Goal: Task Accomplishment & Management: Use online tool/utility

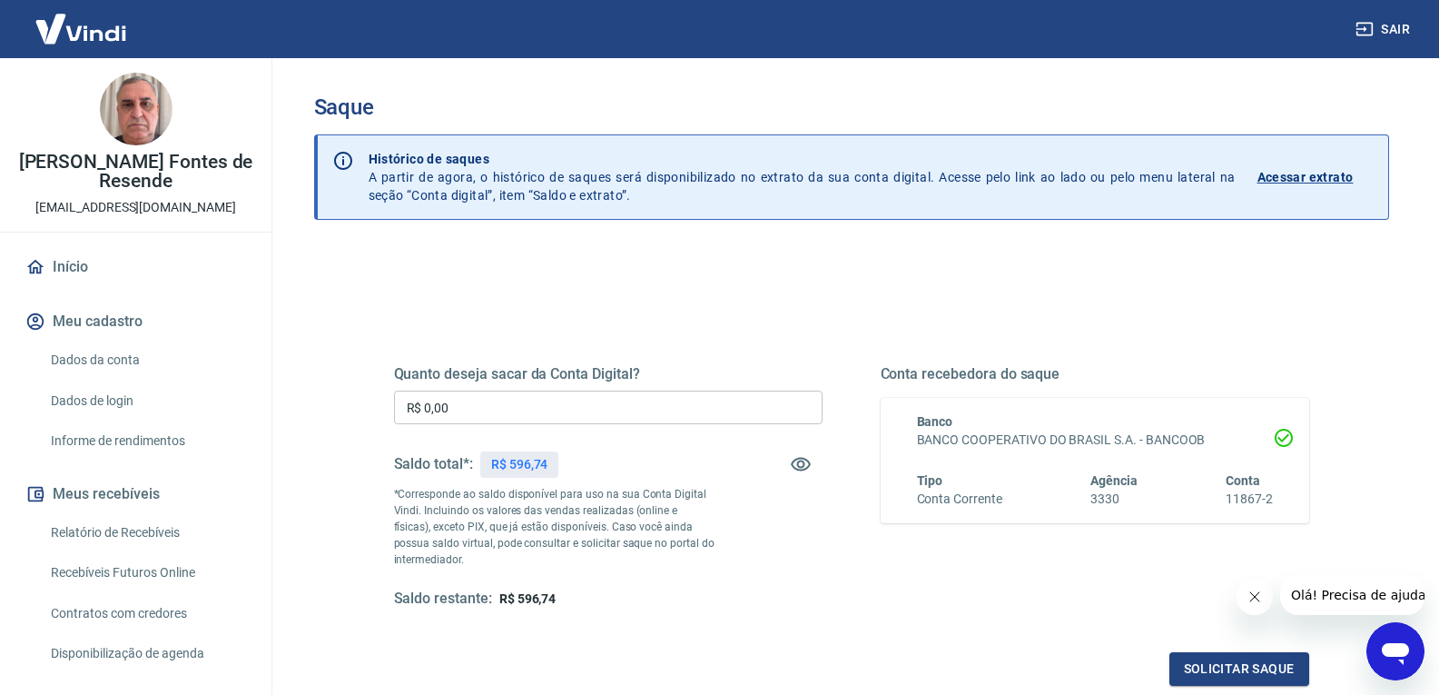
click at [669, 399] on input "R$ 0,00" at bounding box center [608, 407] width 429 height 34
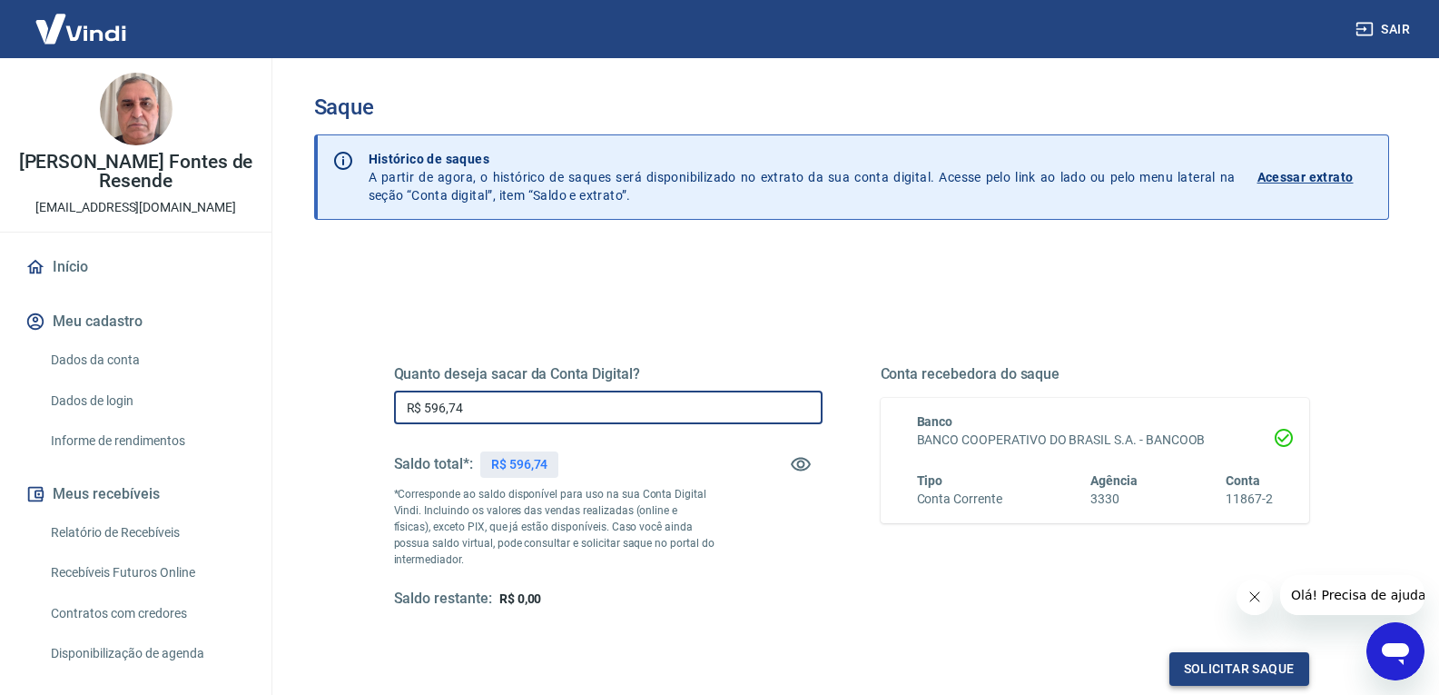
type input "R$ 596,74"
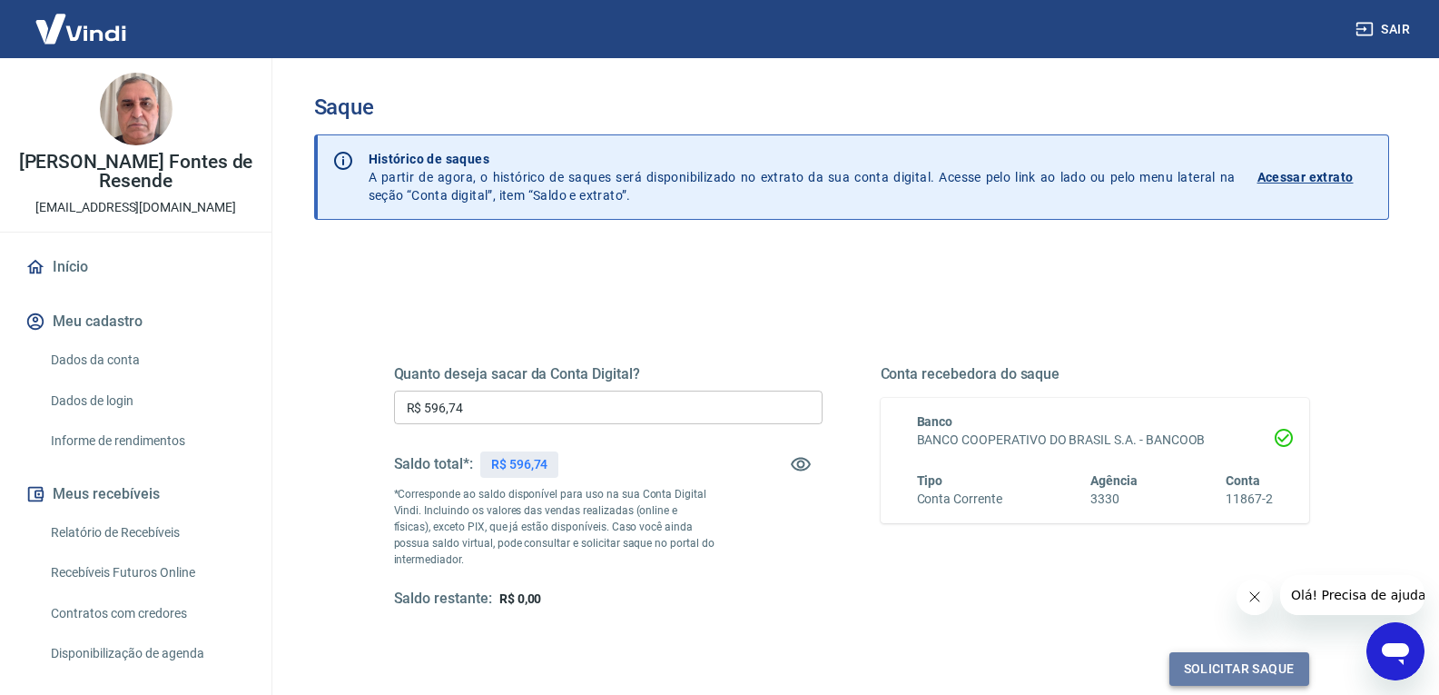
click at [1227, 672] on button "Solicitar saque" at bounding box center [1239, 669] width 140 height 34
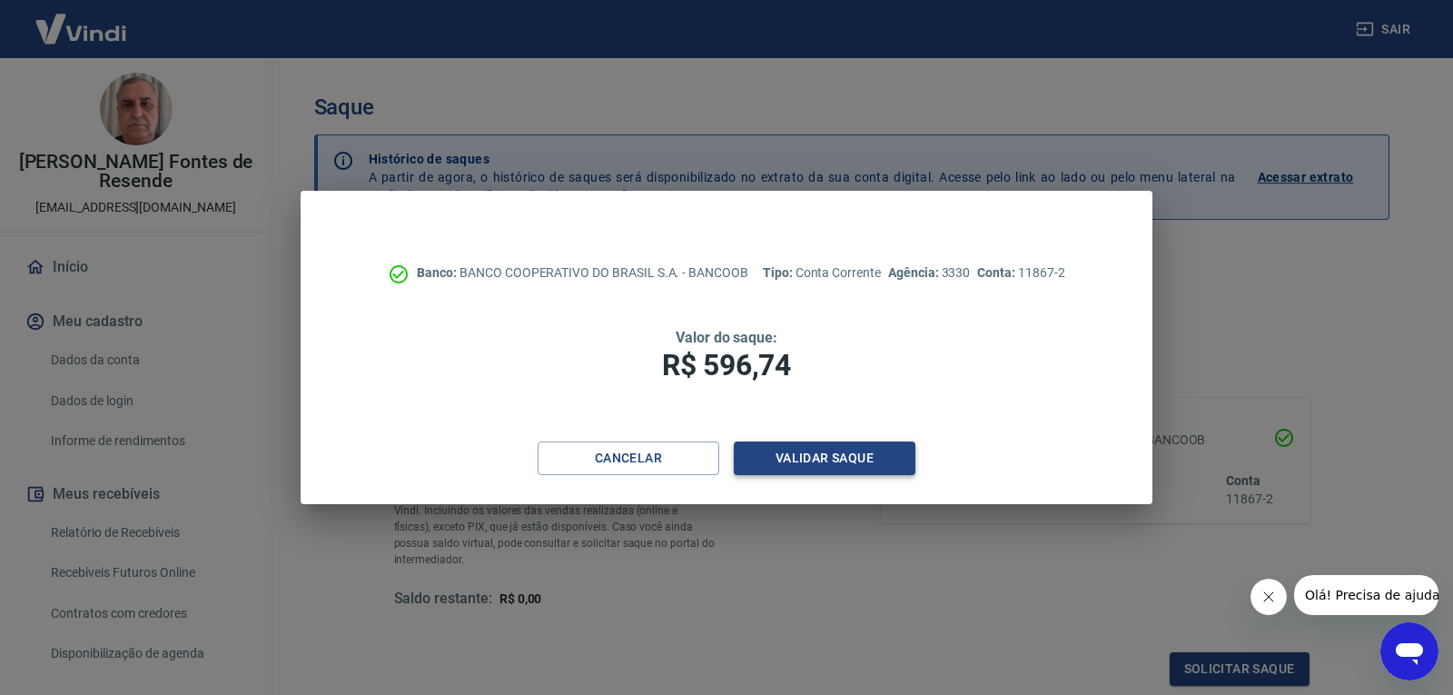
click at [838, 457] on button "Validar saque" at bounding box center [825, 458] width 182 height 34
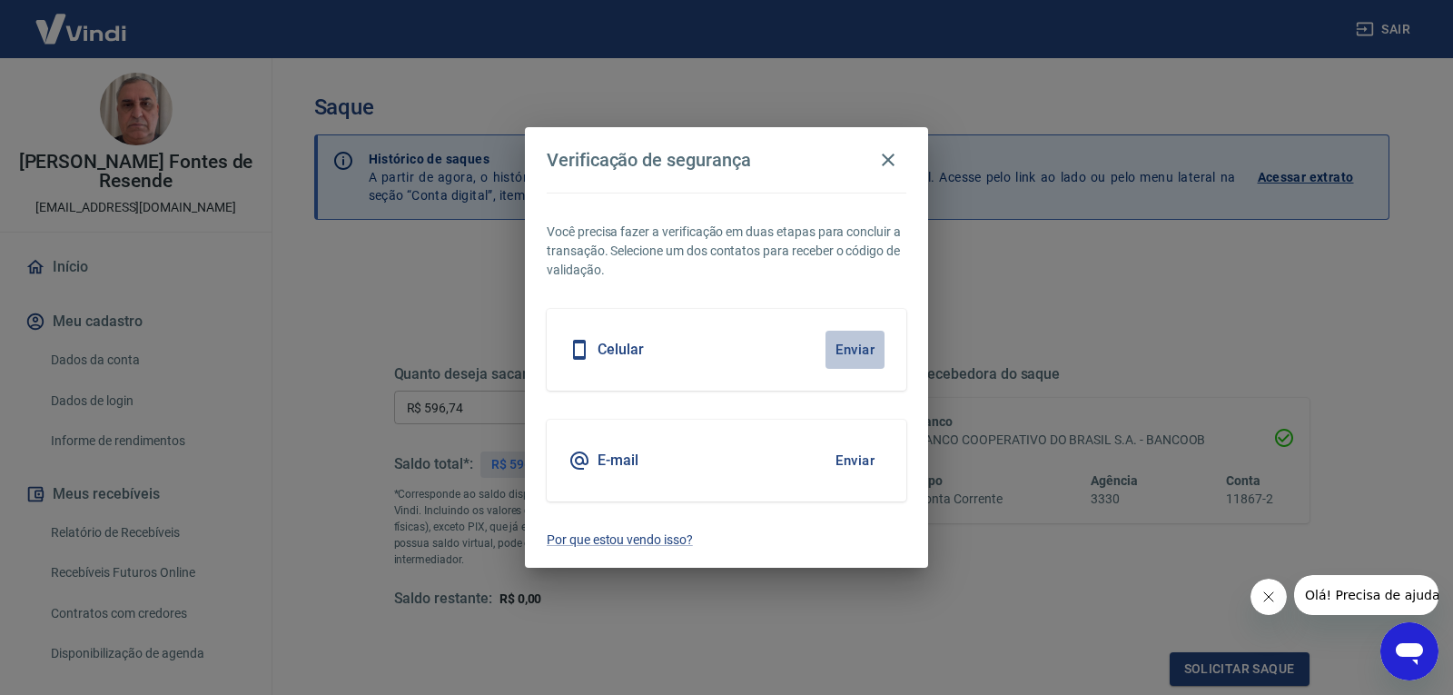
click at [858, 346] on button "Enviar" at bounding box center [854, 349] width 59 height 38
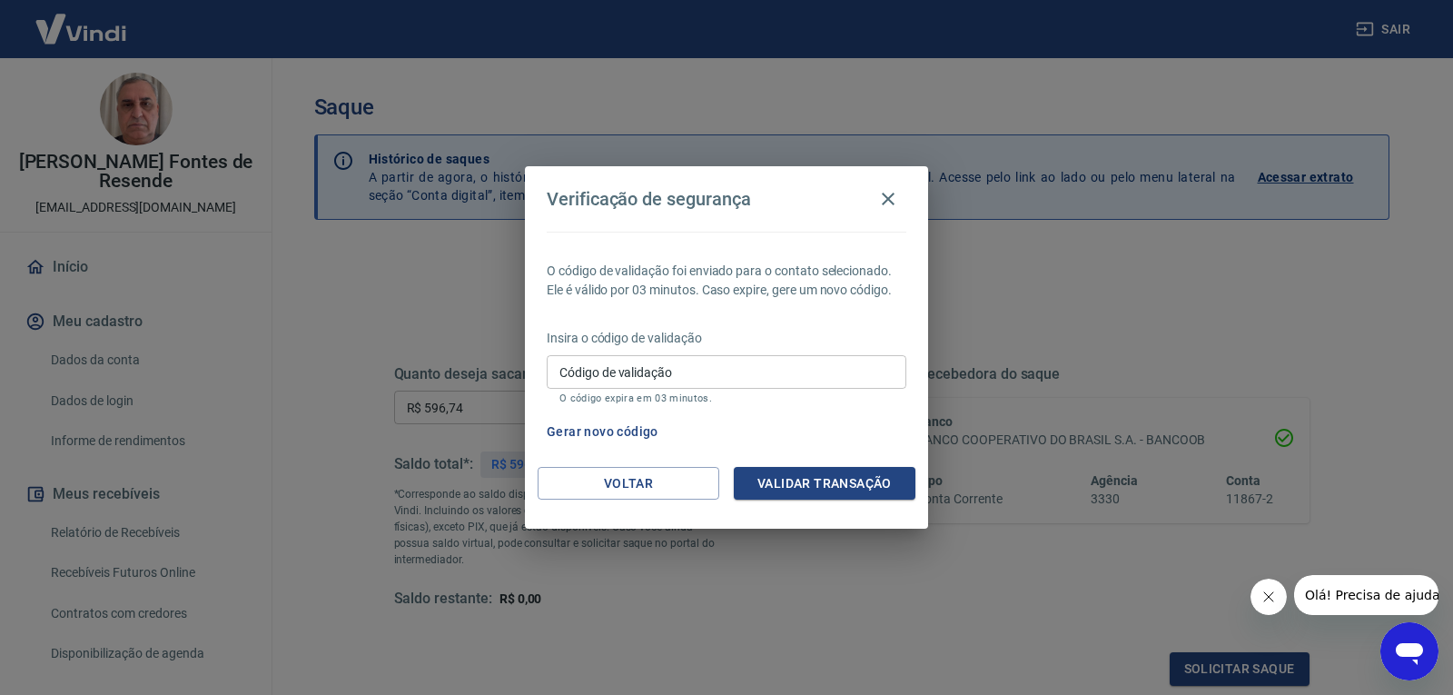
click at [845, 364] on input "Código de validação" at bounding box center [727, 372] width 360 height 34
type input "915271"
click at [810, 486] on button "Validar transação" at bounding box center [825, 484] width 182 height 34
